Goal: Task Accomplishment & Management: Manage account settings

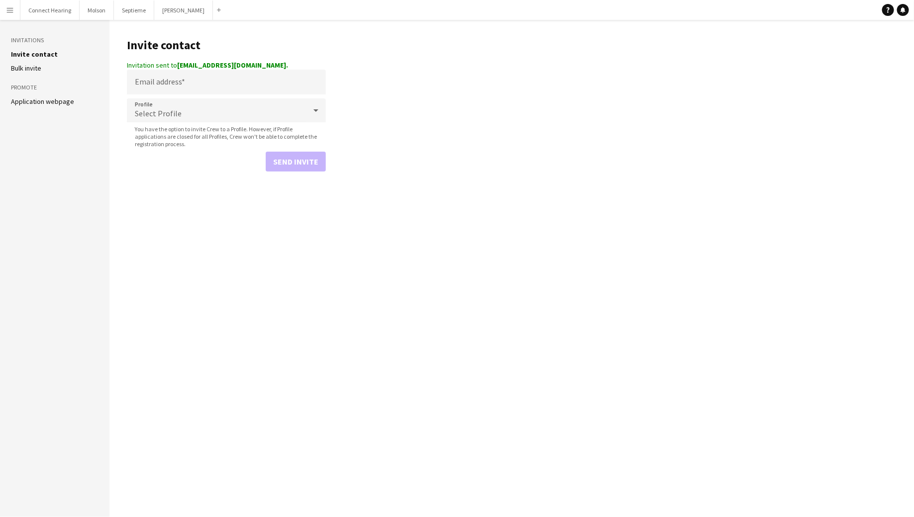
click at [11, 10] on app-icon "Menu" at bounding box center [10, 10] width 8 height 8
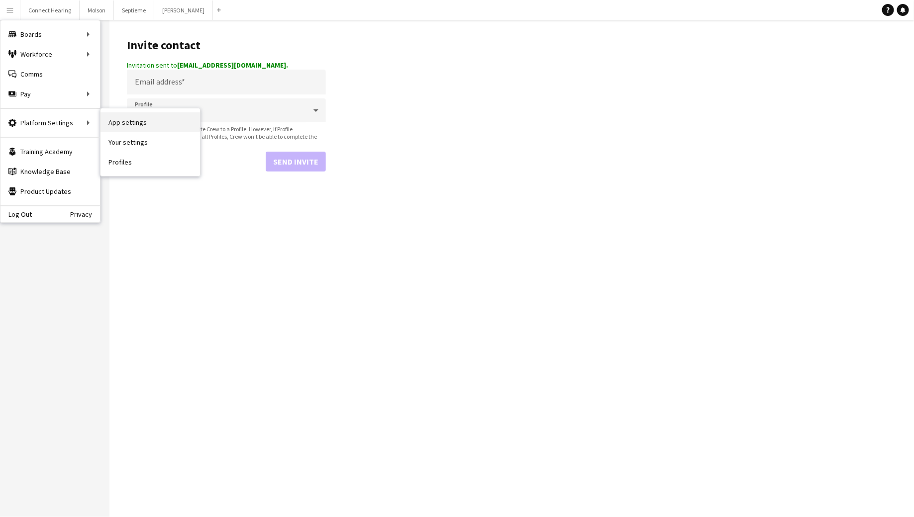
click at [113, 126] on link "App settings" at bounding box center [149, 122] width 99 height 20
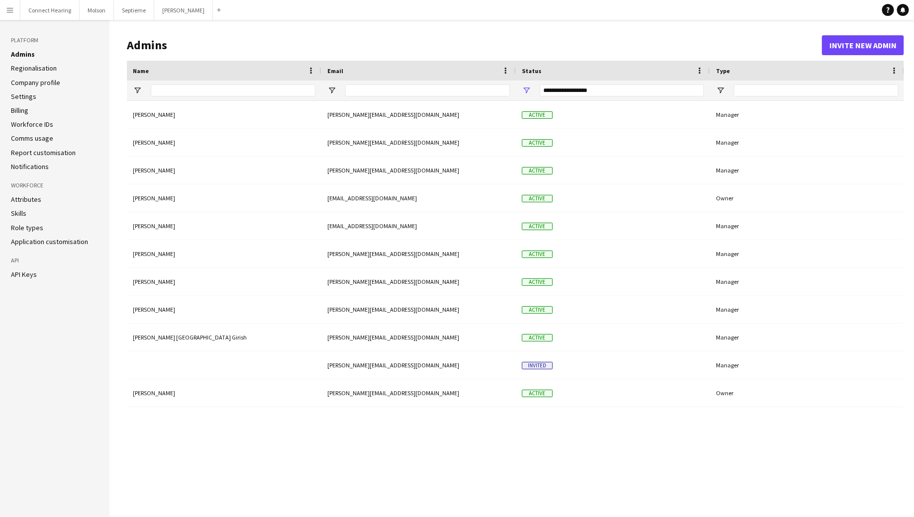
click at [566, 88] on div "**********" at bounding box center [622, 91] width 164 height 12
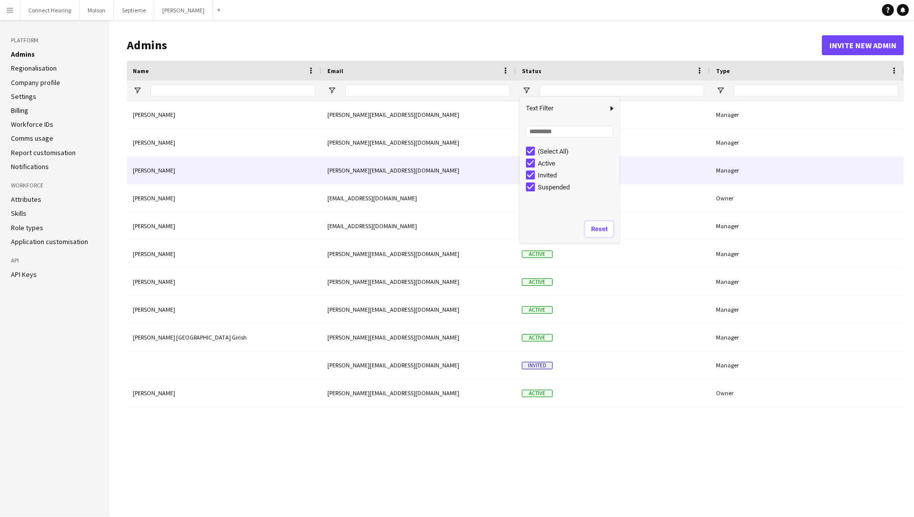
drag, startPoint x: 601, startPoint y: 231, endPoint x: 629, endPoint y: 164, distance: 72.9
click at [629, 164] on div "Drag here to set row groups Name Email Status Type Name" at bounding box center [515, 281] width 777 height 441
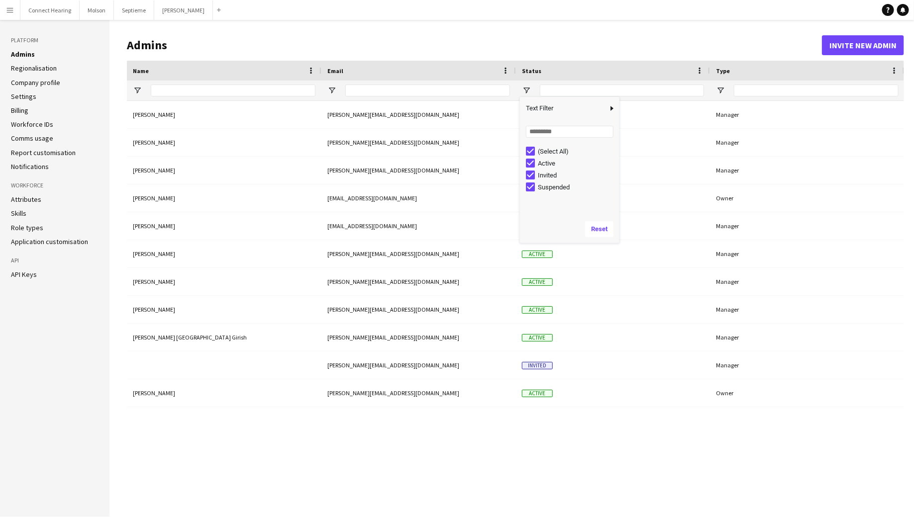
click at [639, 43] on h1 "Admins" at bounding box center [474, 45] width 695 height 15
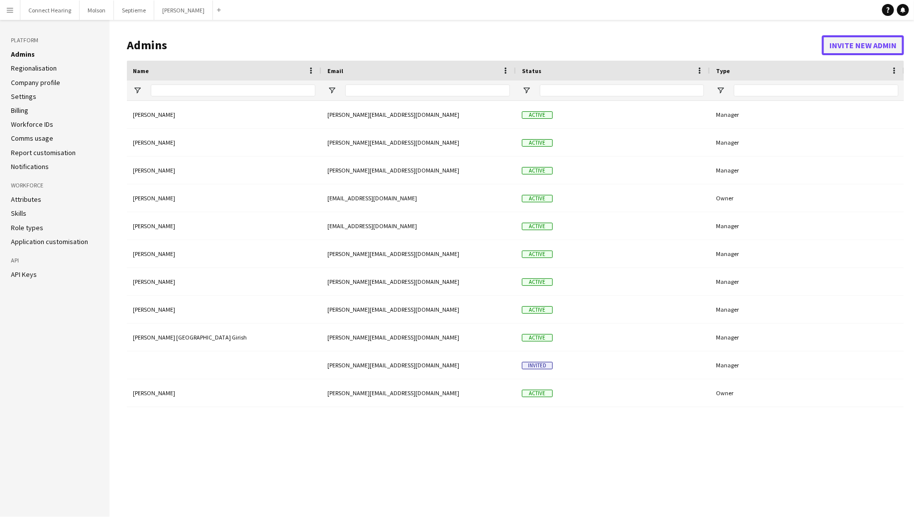
click at [846, 36] on button "Invite new admin" at bounding box center [863, 45] width 82 height 20
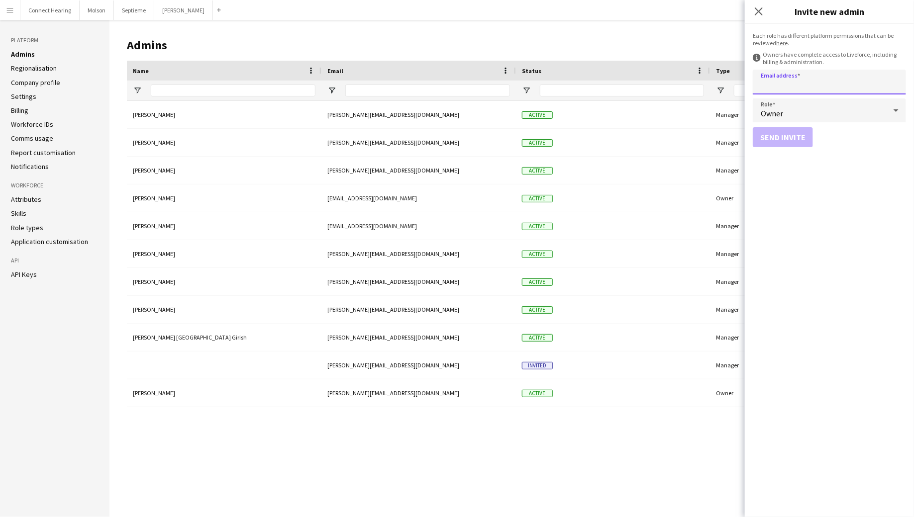
click at [789, 74] on input "Email address" at bounding box center [828, 82] width 153 height 25
type input "**********"
click at [815, 117] on div "Owner" at bounding box center [818, 110] width 133 height 24
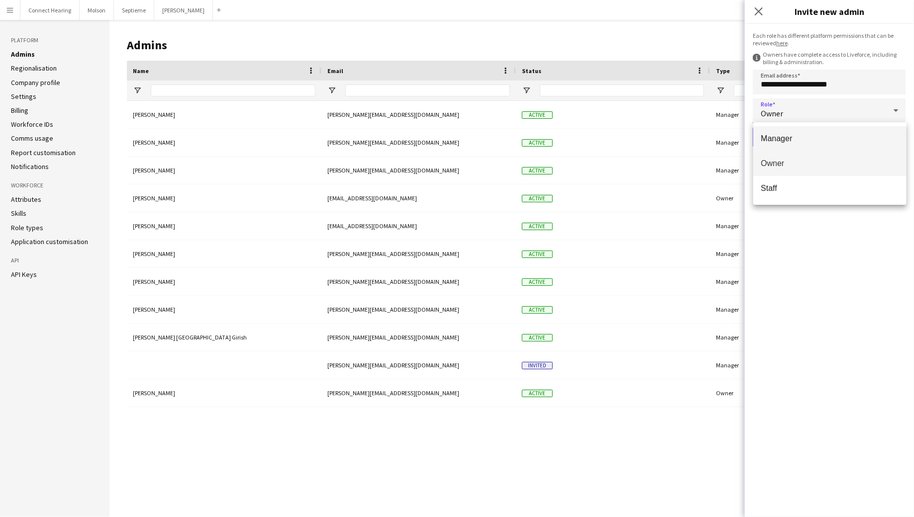
click at [809, 145] on mat-option "Manager" at bounding box center [829, 138] width 153 height 25
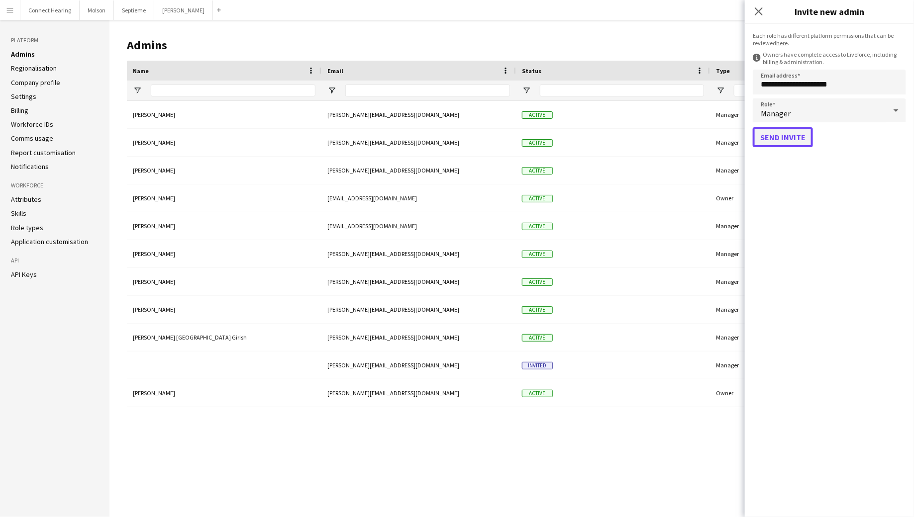
click at [794, 136] on button "Send invite" at bounding box center [782, 137] width 60 height 20
click at [798, 109] on div "Manager" at bounding box center [818, 110] width 133 height 24
click at [812, 278] on div at bounding box center [457, 258] width 914 height 517
click at [798, 88] on input "**********" at bounding box center [828, 82] width 153 height 25
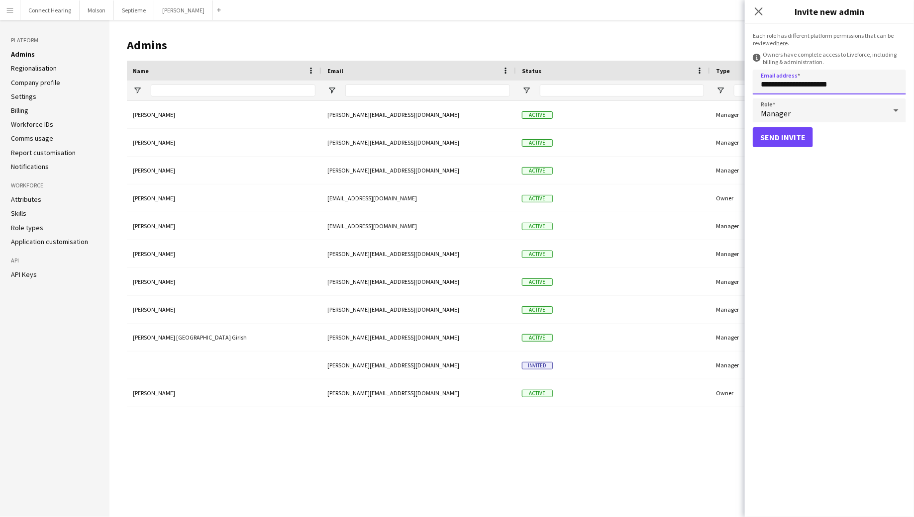
click at [798, 88] on input "**********" at bounding box center [828, 82] width 153 height 25
click at [13, 13] on app-icon "Menu" at bounding box center [10, 10] width 8 height 8
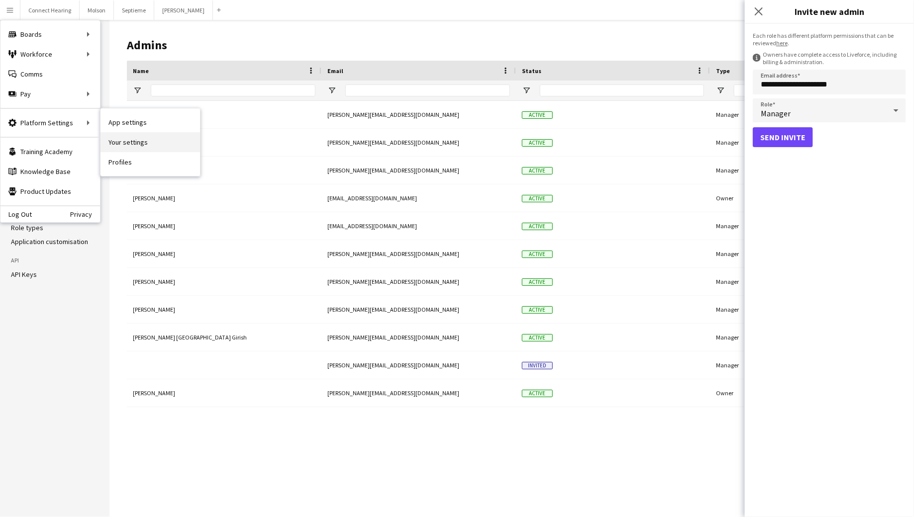
click at [152, 139] on link "Your settings" at bounding box center [149, 142] width 99 height 20
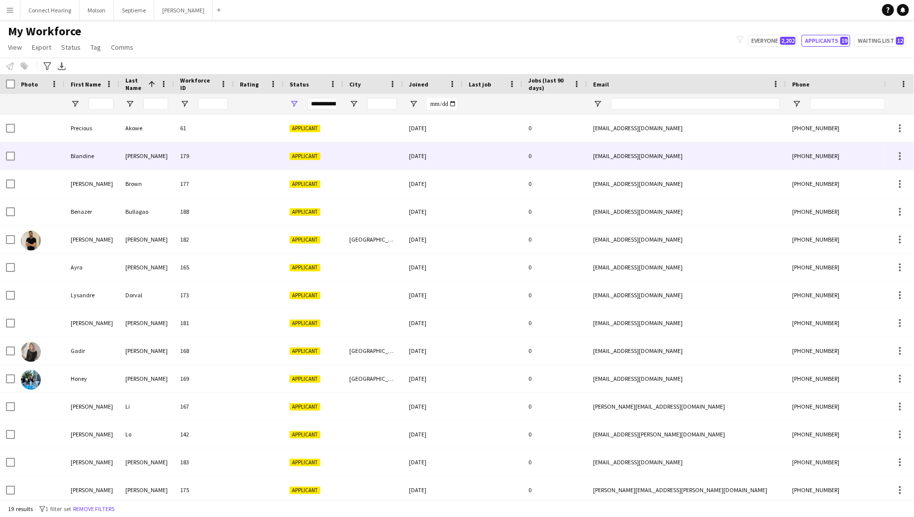
scroll to position [11, 0]
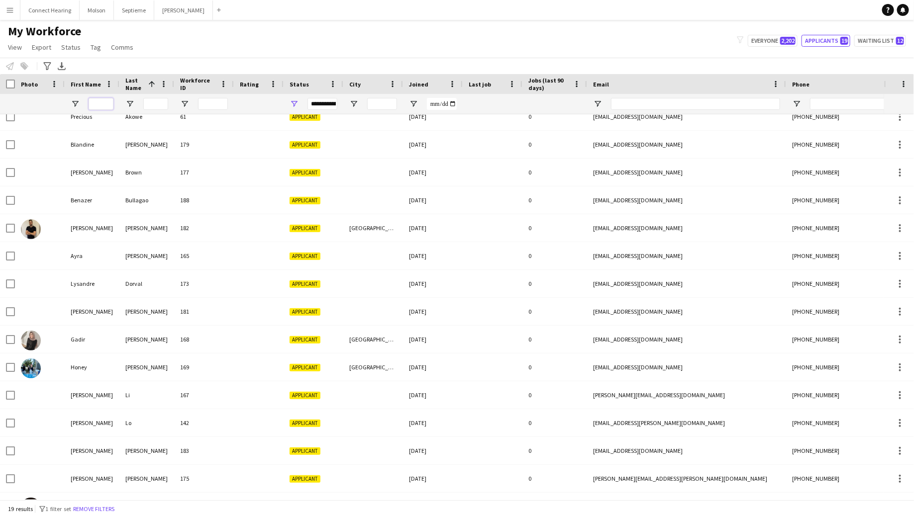
click at [99, 103] on input "First Name Filter Input" at bounding box center [101, 104] width 25 height 12
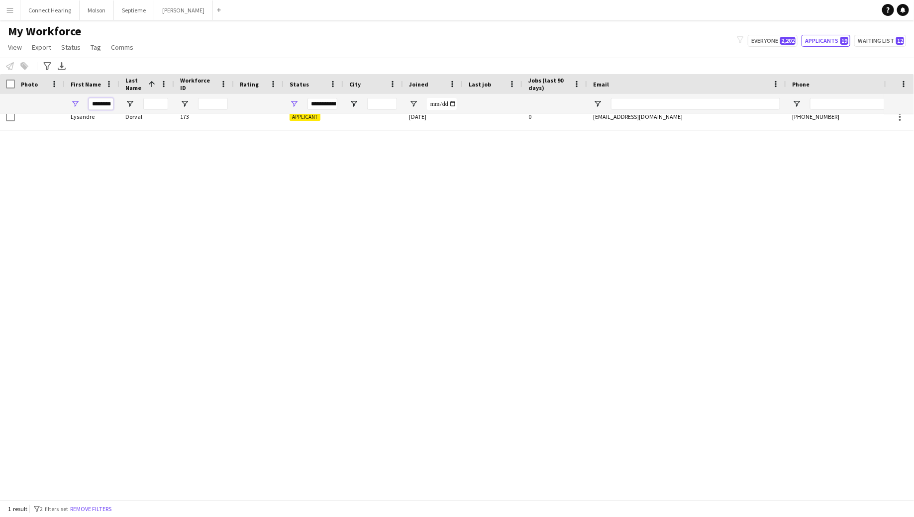
scroll to position [0, 0]
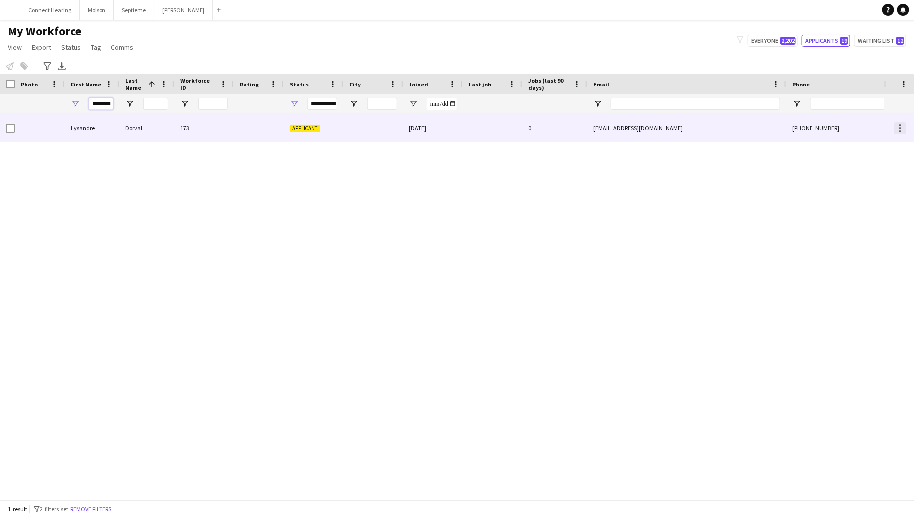
type input "********"
click at [900, 128] on div at bounding box center [900, 128] width 2 height 2
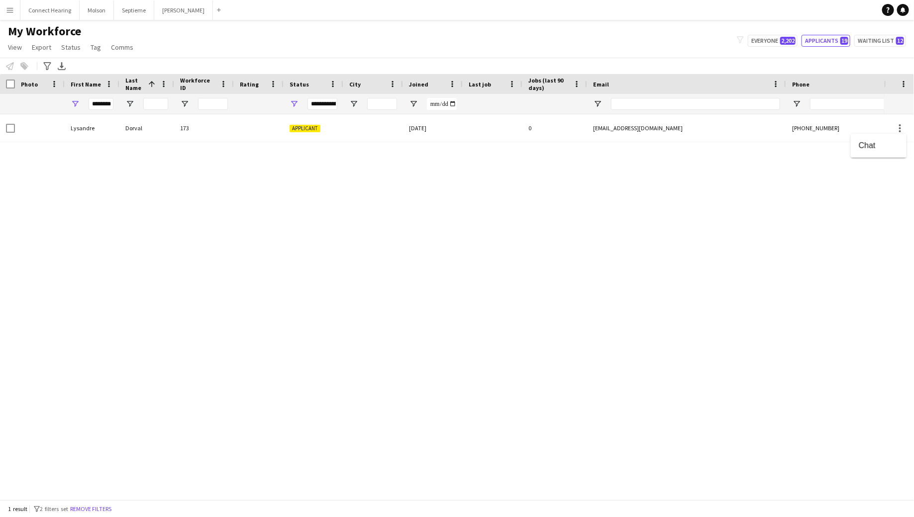
click at [240, 131] on div at bounding box center [457, 258] width 914 height 517
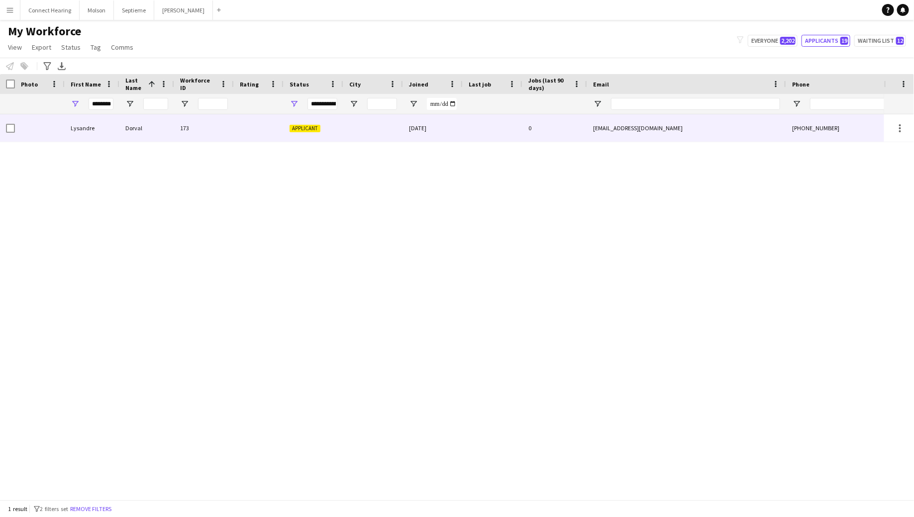
click at [162, 128] on div "Dorval" at bounding box center [146, 127] width 55 height 27
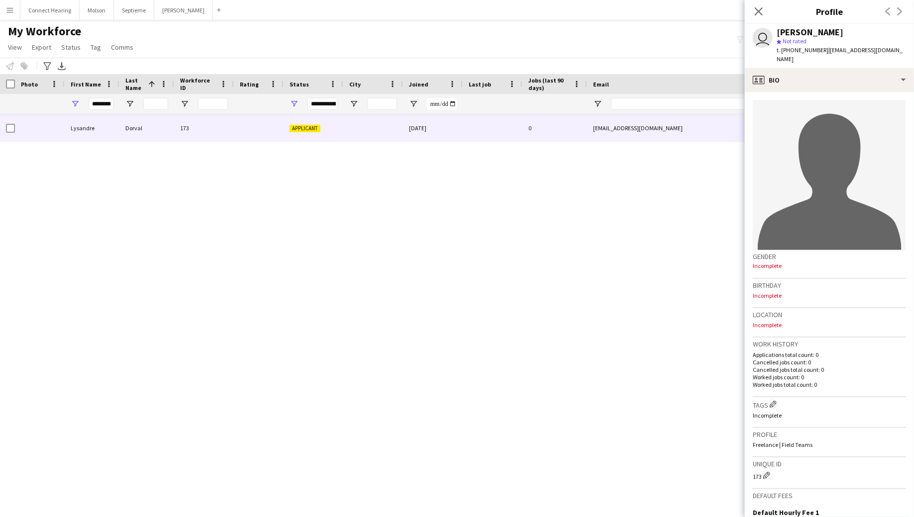
scroll to position [138, 0]
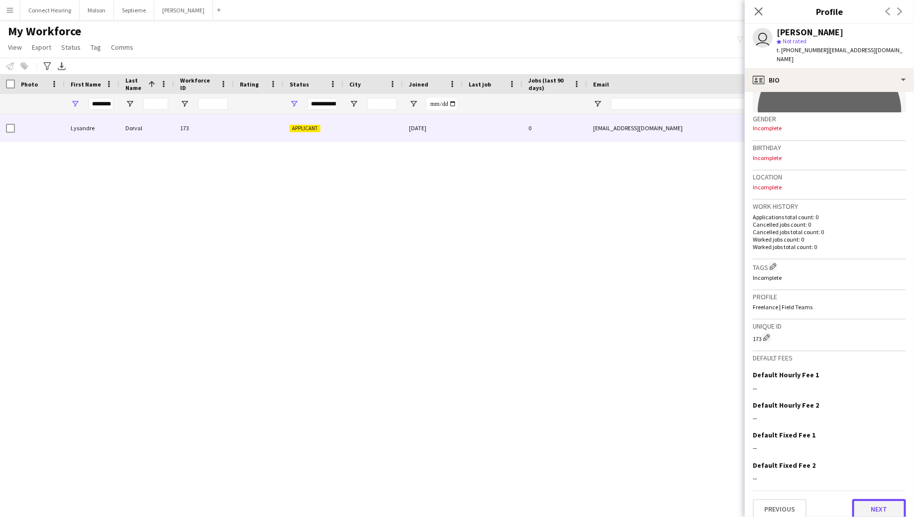
click at [861, 505] on button "Next" at bounding box center [879, 509] width 54 height 20
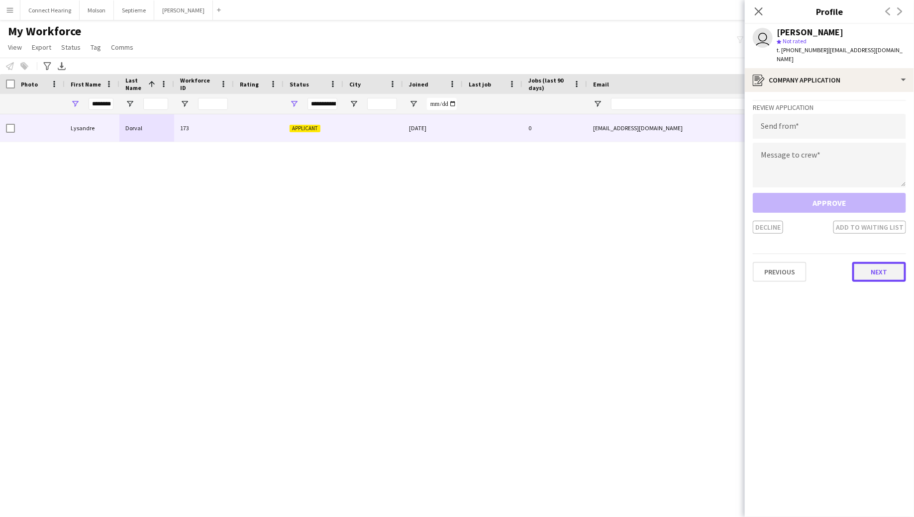
click at [868, 263] on button "Next" at bounding box center [879, 272] width 54 height 20
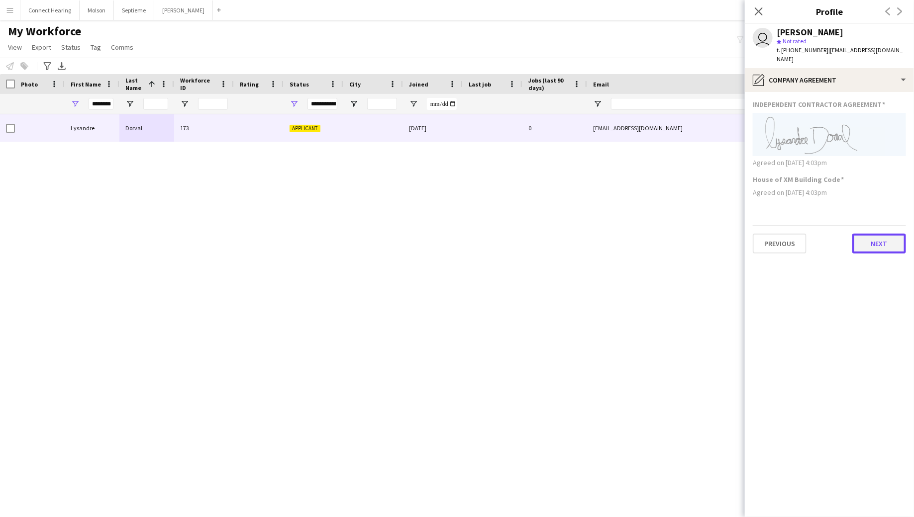
click at [873, 237] on button "Next" at bounding box center [879, 244] width 54 height 20
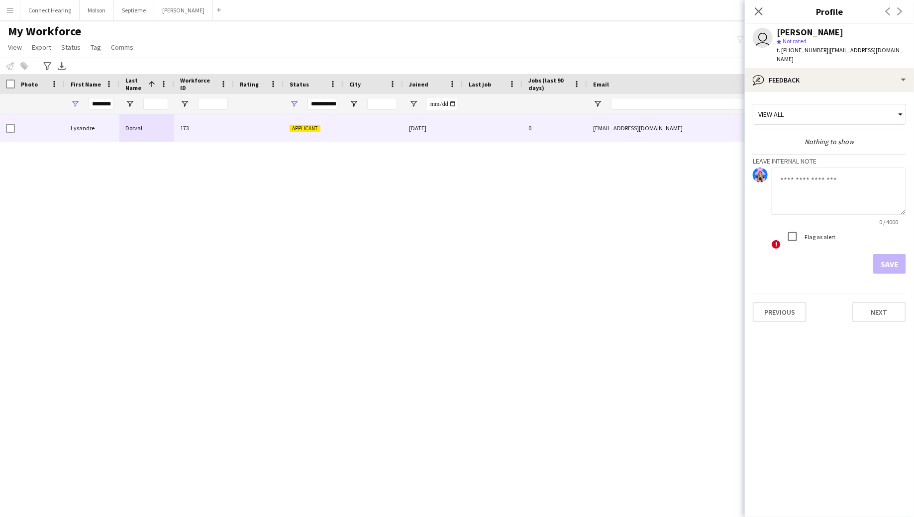
click at [808, 105] on div "View all" at bounding box center [824, 114] width 142 height 19
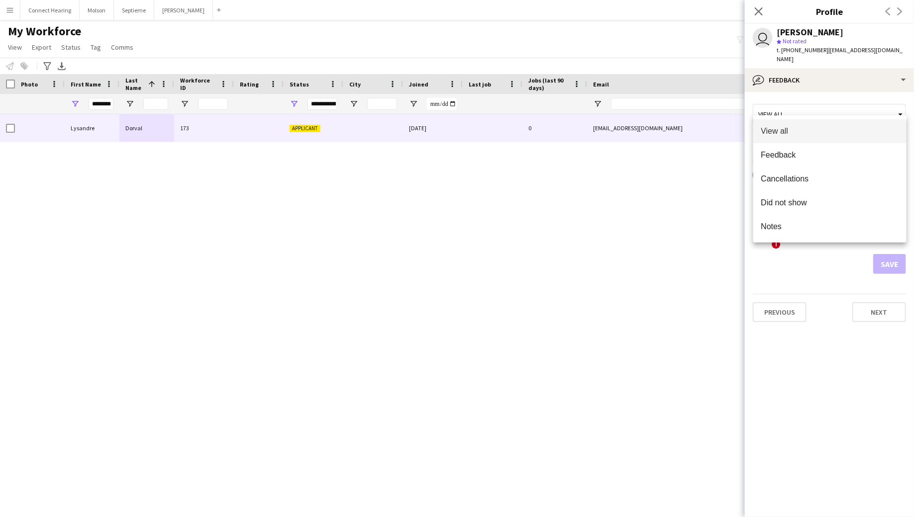
click at [424, 204] on div at bounding box center [457, 258] width 914 height 517
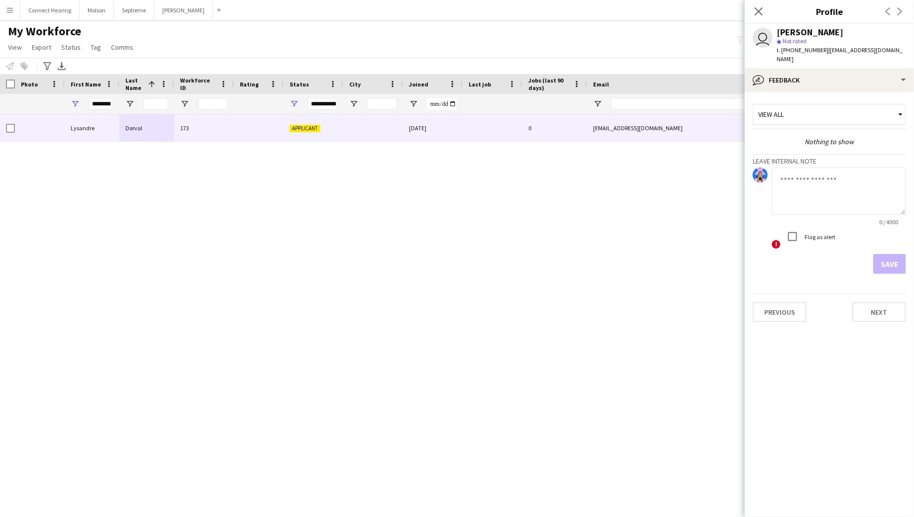
click at [390, 185] on div "[PERSON_NAME] 173 Applicant [DATE] 0 [EMAIL_ADDRESS][DOMAIN_NAME] [PHONE_NUMBER…" at bounding box center [442, 306] width 884 height 385
click at [64, 188] on div "[PERSON_NAME] 173 Applicant [DATE] 0 [EMAIL_ADDRESS][DOMAIN_NAME] [PHONE_NUMBER…" at bounding box center [442, 306] width 884 height 385
click at [757, 7] on icon "Close pop-in" at bounding box center [757, 10] width 9 height 9
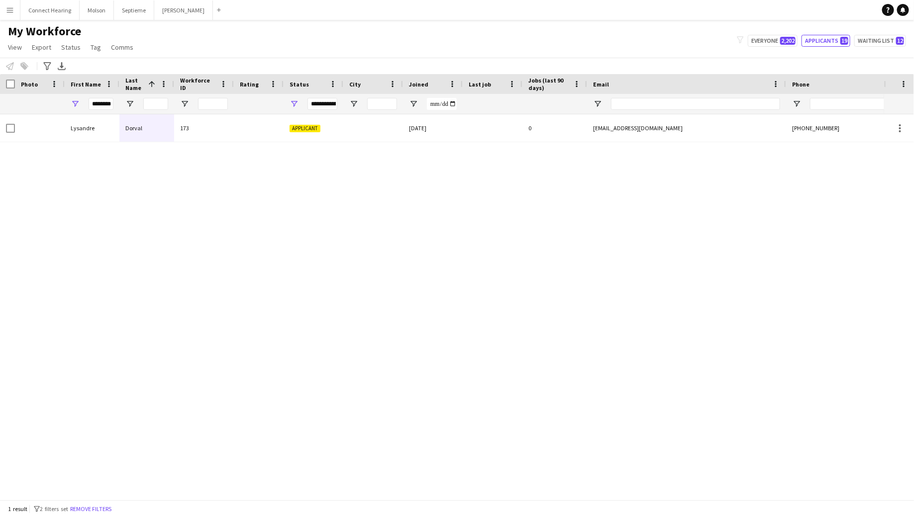
click at [16, 6] on button "Menu" at bounding box center [10, 10] width 20 height 20
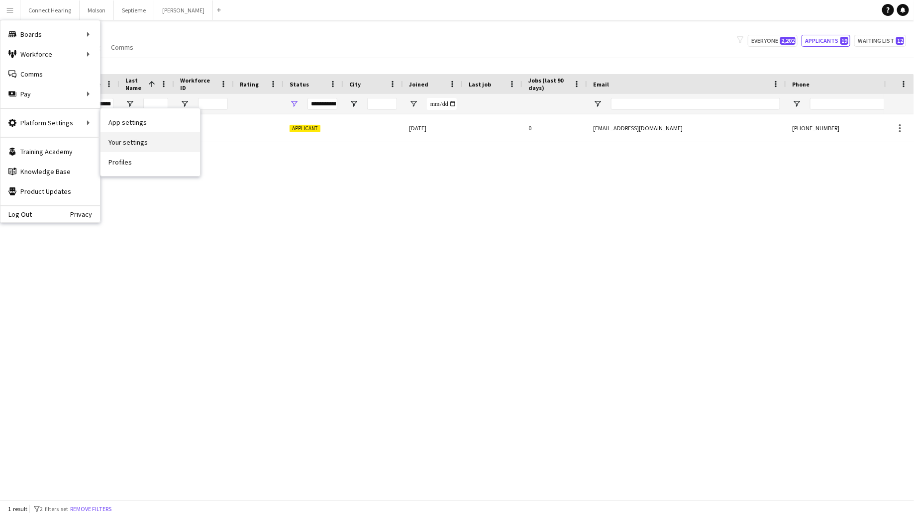
click at [130, 139] on link "Your settings" at bounding box center [149, 142] width 99 height 20
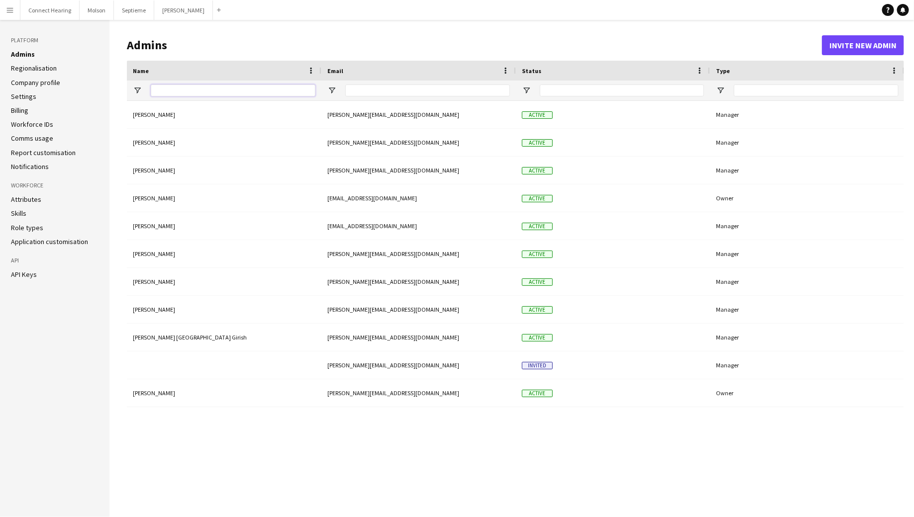
click at [220, 89] on input "Name Filter Input" at bounding box center [233, 91] width 165 height 12
type input "********"
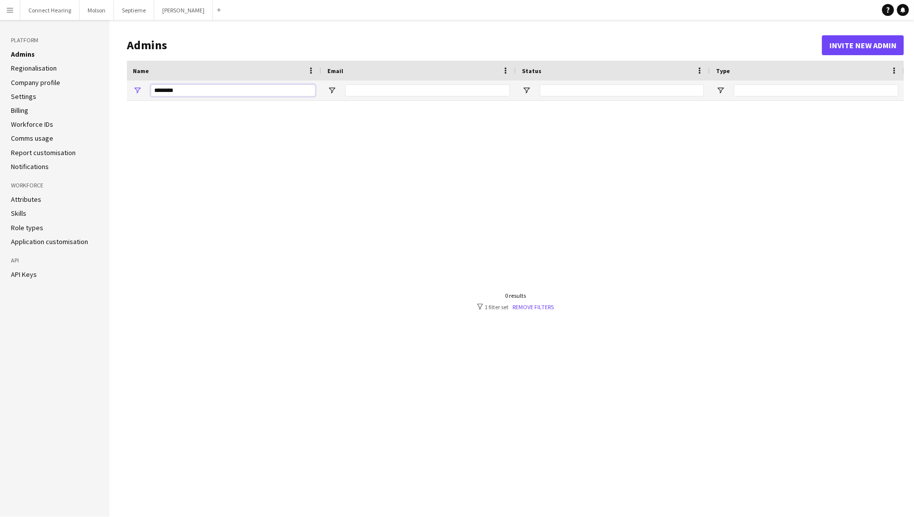
click at [226, 91] on input "********" at bounding box center [233, 91] width 165 height 12
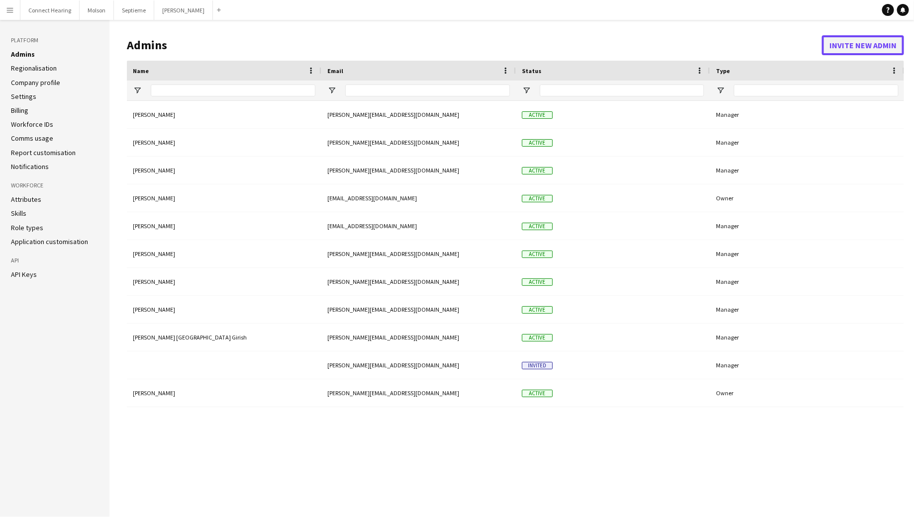
click at [830, 41] on button "Invite new admin" at bounding box center [863, 45] width 82 height 20
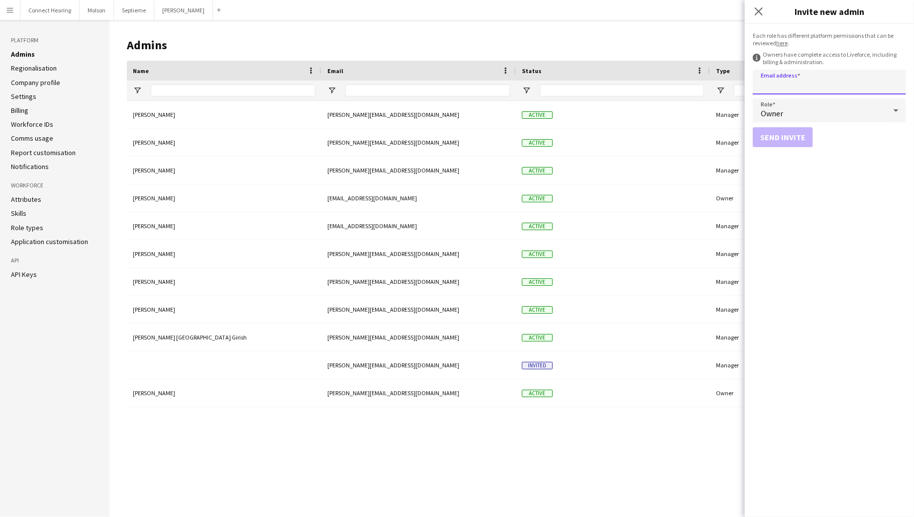
click at [769, 87] on input "Email address" at bounding box center [828, 82] width 153 height 25
type input "**********"
click at [780, 114] on span "Owner" at bounding box center [771, 113] width 22 height 10
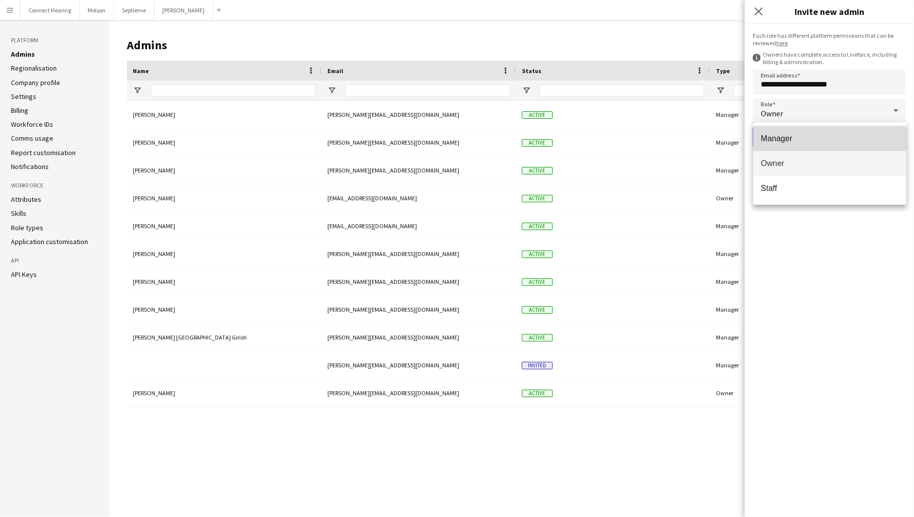
click at [782, 140] on span "Manager" at bounding box center [829, 138] width 137 height 9
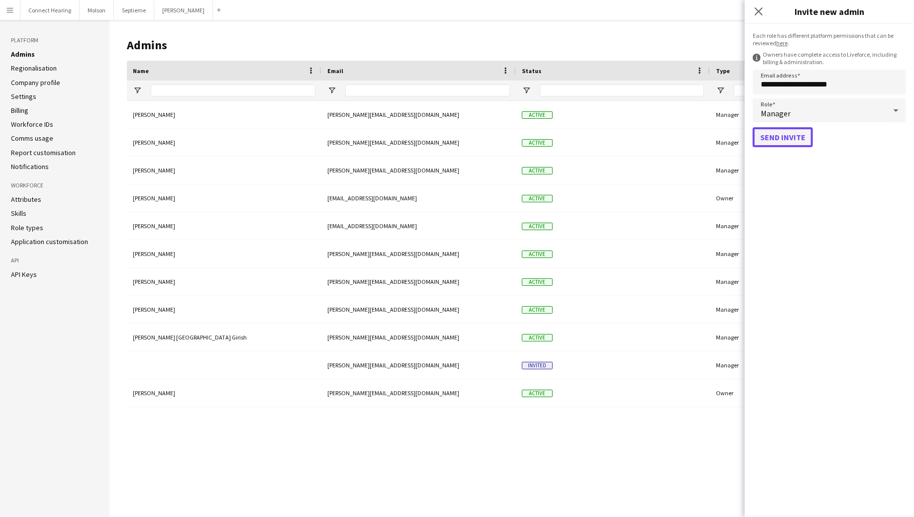
click at [763, 133] on button "Send invite" at bounding box center [782, 137] width 60 height 20
click at [760, 16] on app-icon "Close pop-in" at bounding box center [758, 11] width 14 height 14
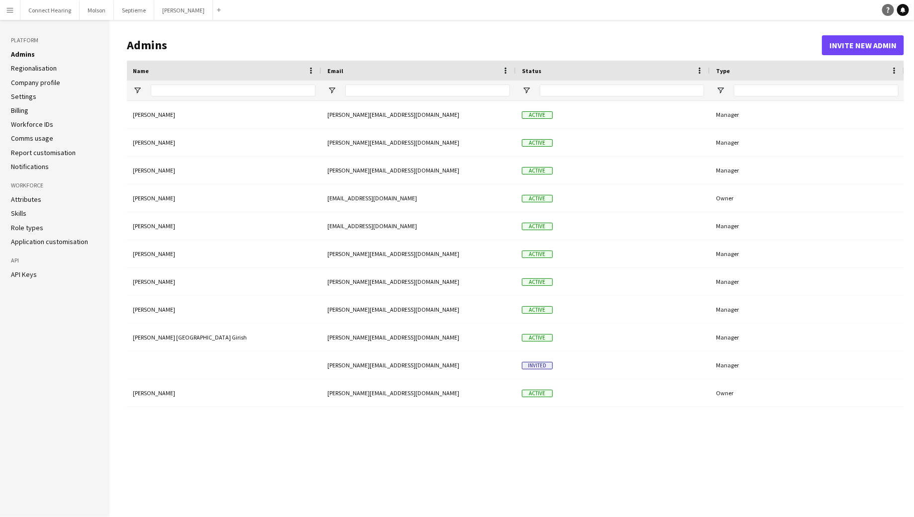
click at [887, 12] on icon at bounding box center [887, 9] width 3 height 5
click at [15, 7] on button "Menu" at bounding box center [10, 10] width 20 height 20
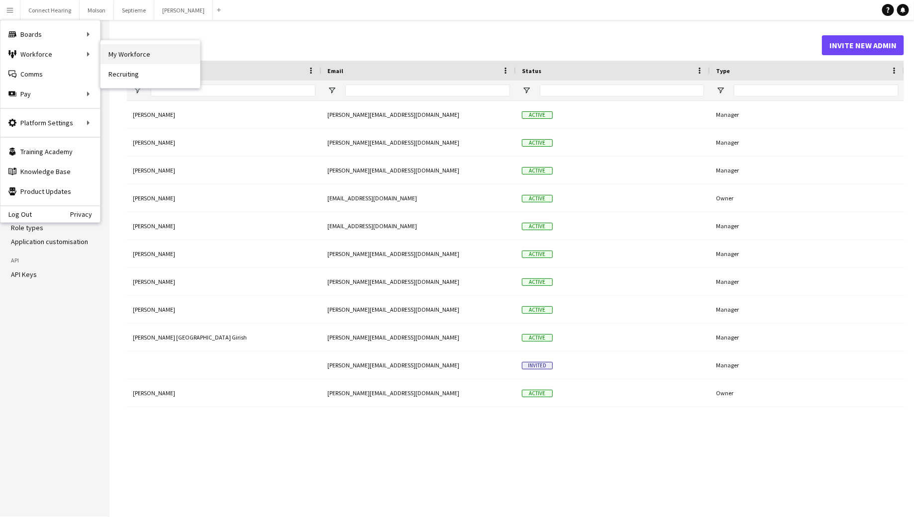
click at [129, 51] on link "My Workforce" at bounding box center [149, 54] width 99 height 20
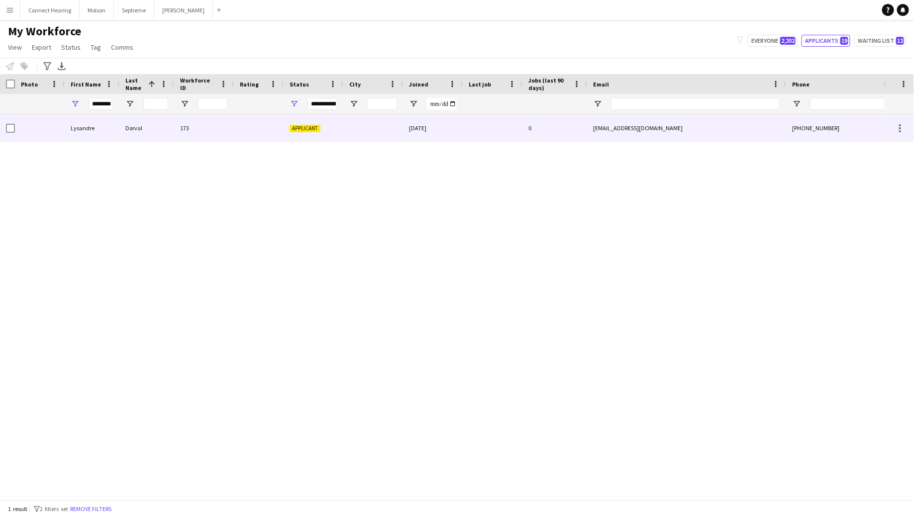
click at [620, 124] on div "[EMAIL_ADDRESS][DOMAIN_NAME]" at bounding box center [686, 127] width 199 height 27
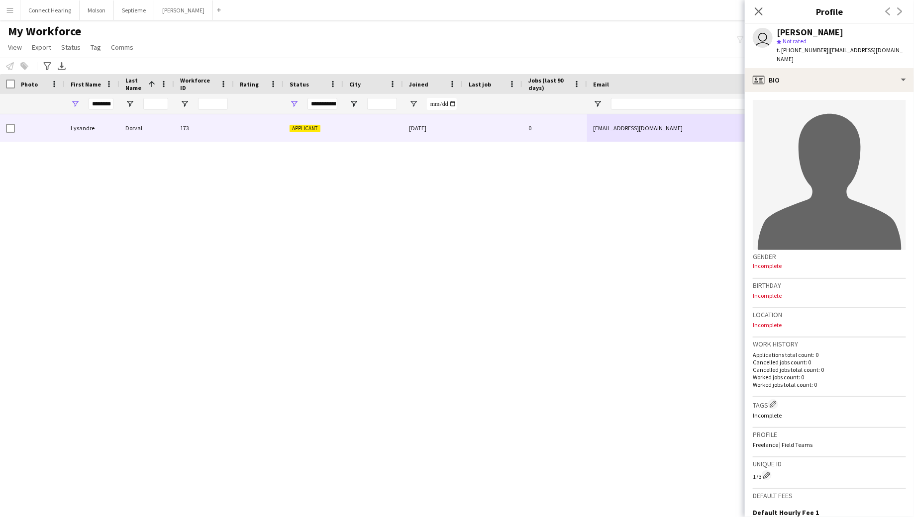
click at [854, 48] on span "| [EMAIL_ADDRESS][DOMAIN_NAME]" at bounding box center [839, 54] width 126 height 16
drag, startPoint x: 898, startPoint y: 51, endPoint x: 846, endPoint y: 54, distance: 51.8
click at [821, 52] on div "user [PERSON_NAME] star Not rated t. [PHONE_NUMBER] | [EMAIL_ADDRESS][DOMAIN_NA…" at bounding box center [829, 46] width 169 height 44
copy span "[EMAIL_ADDRESS][DOMAIN_NAME]"
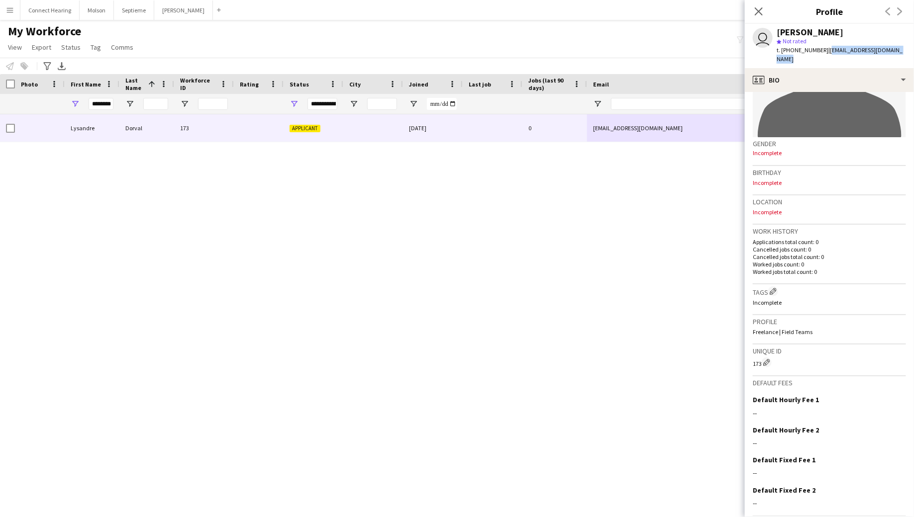
scroll to position [138, 0]
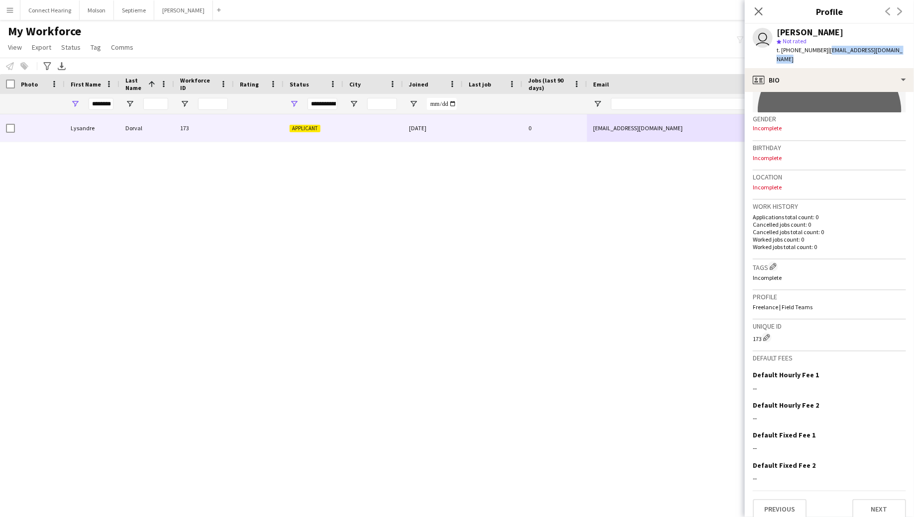
click at [12, 16] on button "Menu" at bounding box center [10, 10] width 20 height 20
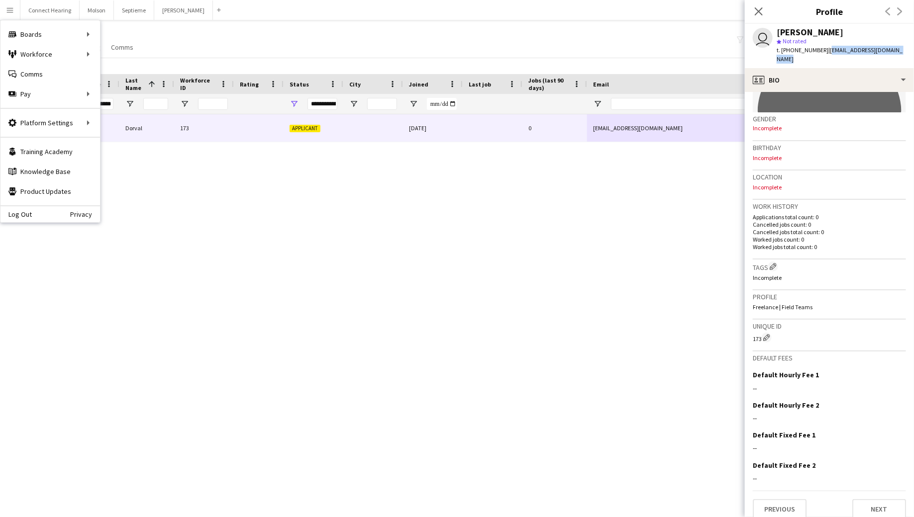
click at [583, 250] on div "[PERSON_NAME] 173 Applicant [DATE] 0 [EMAIL_ADDRESS][DOMAIN_NAME] [PHONE_NUMBER…" at bounding box center [442, 306] width 884 height 385
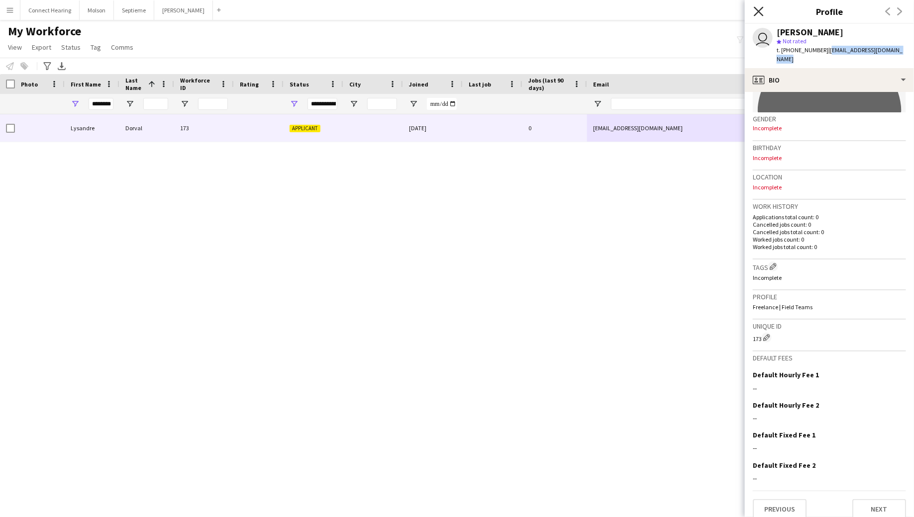
click at [755, 15] on icon at bounding box center [757, 10] width 9 height 9
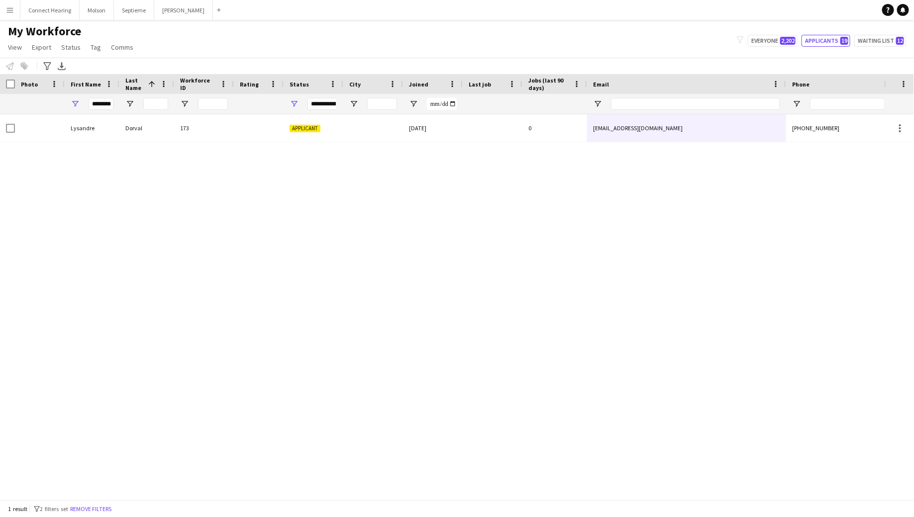
click at [410, 161] on div "[PERSON_NAME] 173 Applicant [DATE] 0 [EMAIL_ADDRESS][DOMAIN_NAME] [PHONE_NUMBER…" at bounding box center [442, 306] width 884 height 385
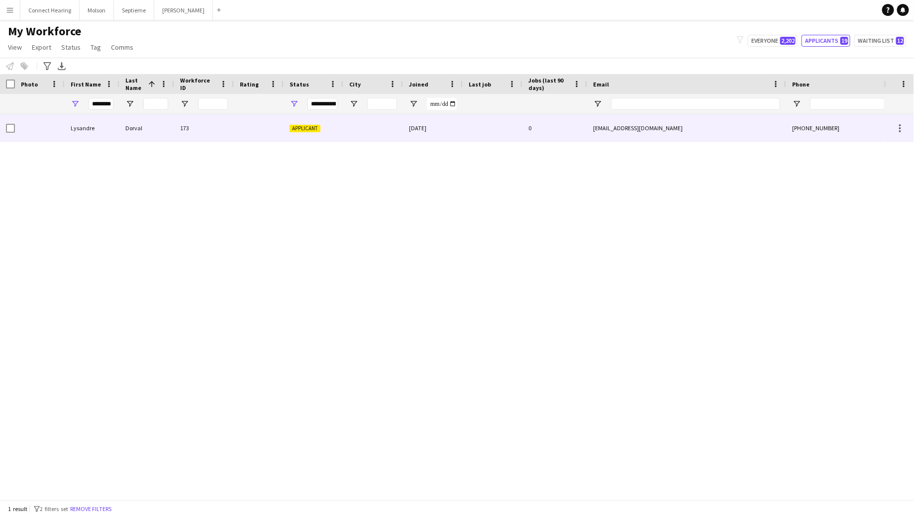
click at [193, 132] on div "173" at bounding box center [204, 127] width 60 height 27
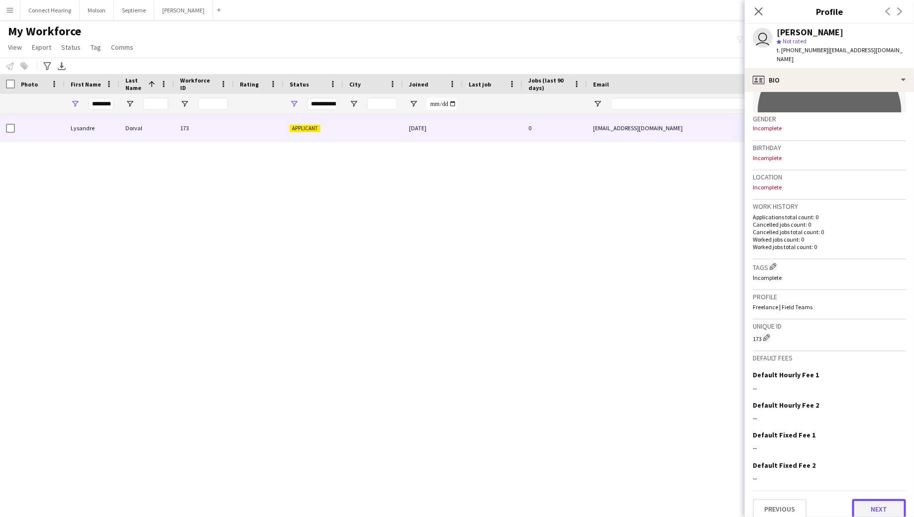
click at [887, 499] on button "Next" at bounding box center [879, 509] width 54 height 20
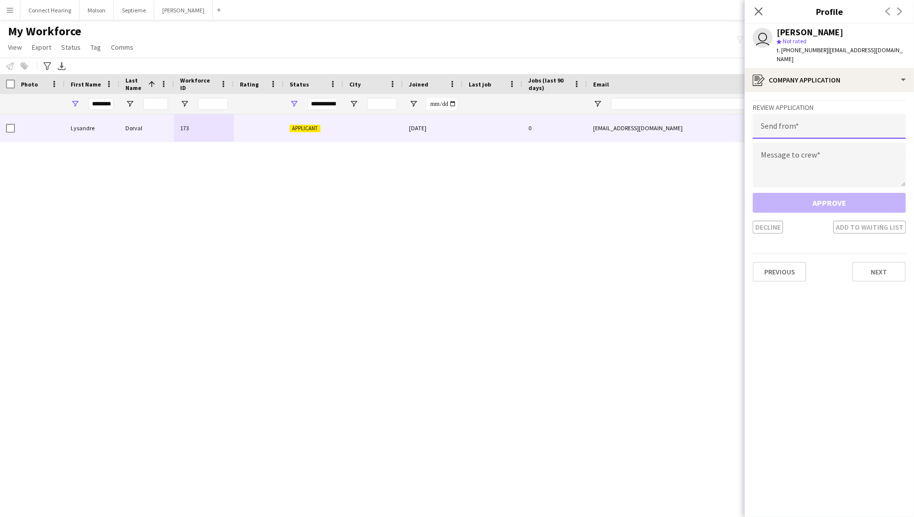
click at [799, 115] on input "email" at bounding box center [828, 126] width 153 height 25
click at [846, 286] on app-crew-profile-application "Review Application Send from Message to crew Approve Decline Add to waiting lis…" at bounding box center [829, 304] width 169 height 425
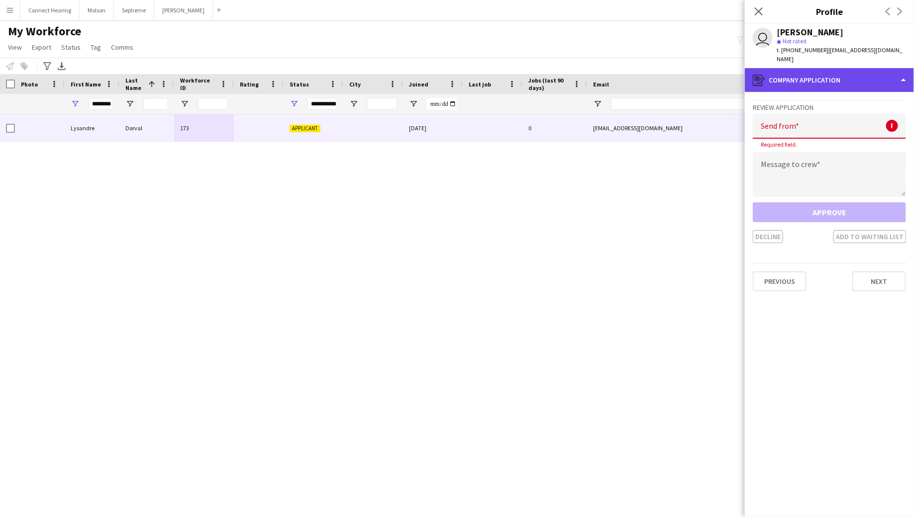
click at [800, 69] on div "register Company application" at bounding box center [829, 80] width 169 height 24
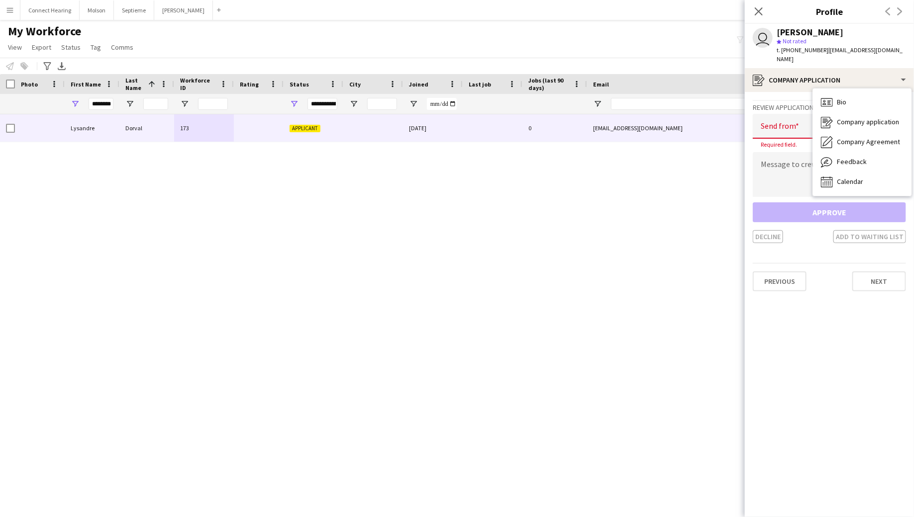
click at [790, 381] on app-crew-profile-application "Review Application Send from ! Required field. Message to crew Approve Decline …" at bounding box center [829, 304] width 169 height 425
click at [765, 14] on div "Close pop-in" at bounding box center [759, 11] width 28 height 23
click at [758, 12] on icon at bounding box center [757, 10] width 9 height 9
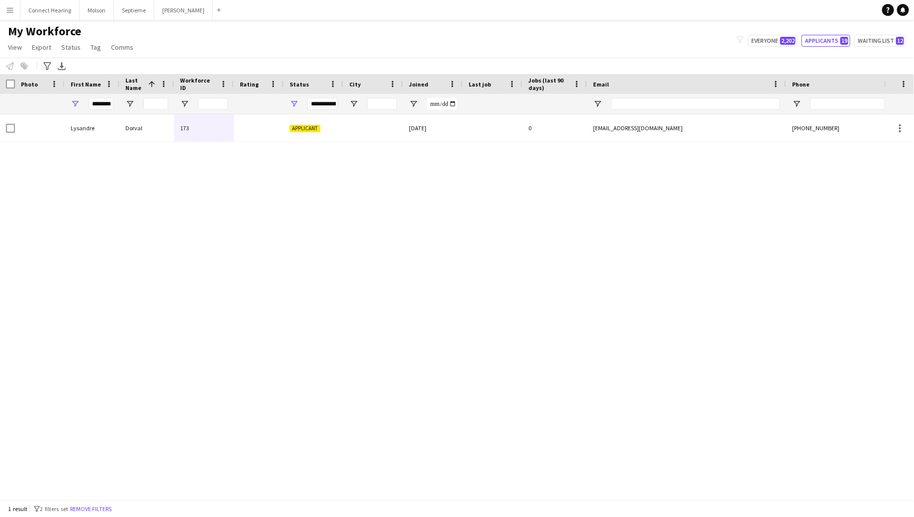
click at [568, 211] on div "[PERSON_NAME] 173 Applicant [DATE] 0 [EMAIL_ADDRESS][DOMAIN_NAME] [PHONE_NUMBER…" at bounding box center [442, 306] width 884 height 385
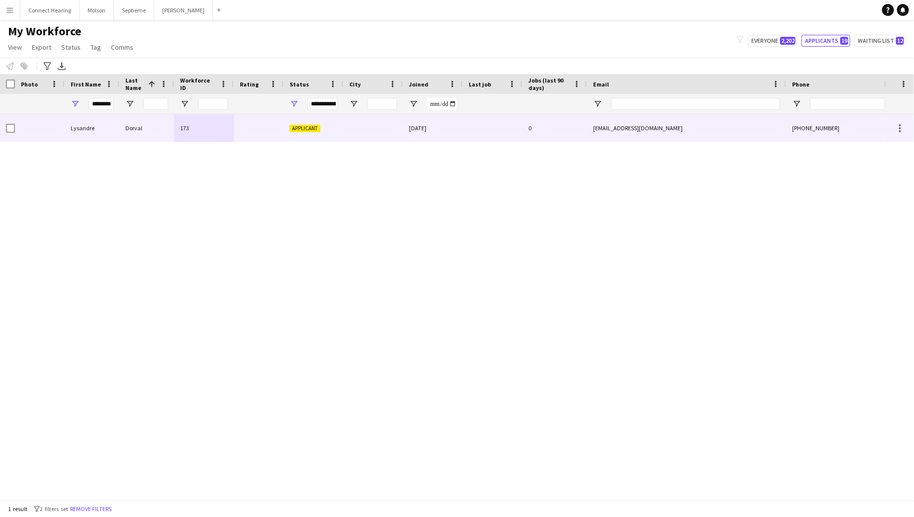
click at [346, 128] on div at bounding box center [373, 127] width 60 height 27
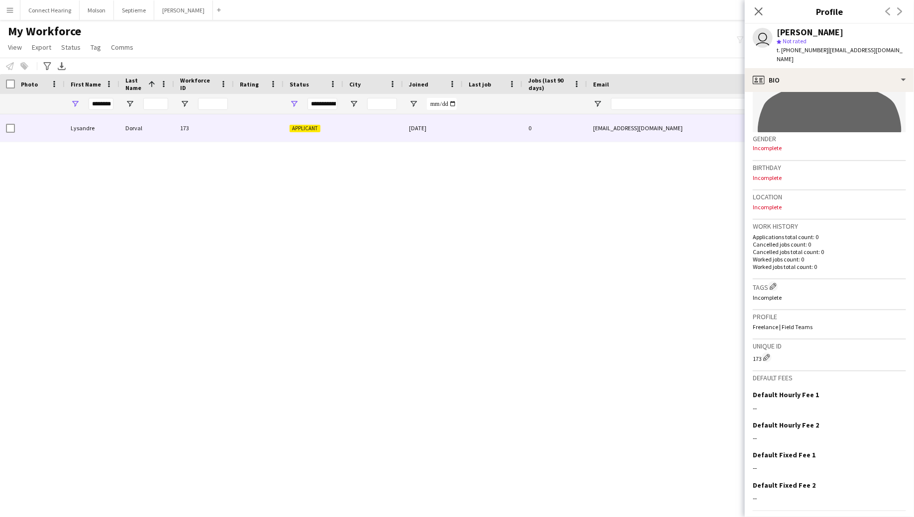
scroll to position [117, 0]
click at [598, 182] on div "[PERSON_NAME] 173 Applicant [DATE] 0 [EMAIL_ADDRESS][DOMAIN_NAME] [PHONE_NUMBER…" at bounding box center [442, 306] width 884 height 385
click at [762, 10] on icon "Close pop-in" at bounding box center [757, 10] width 9 height 9
